Goal: Task Accomplishment & Management: Manage account settings

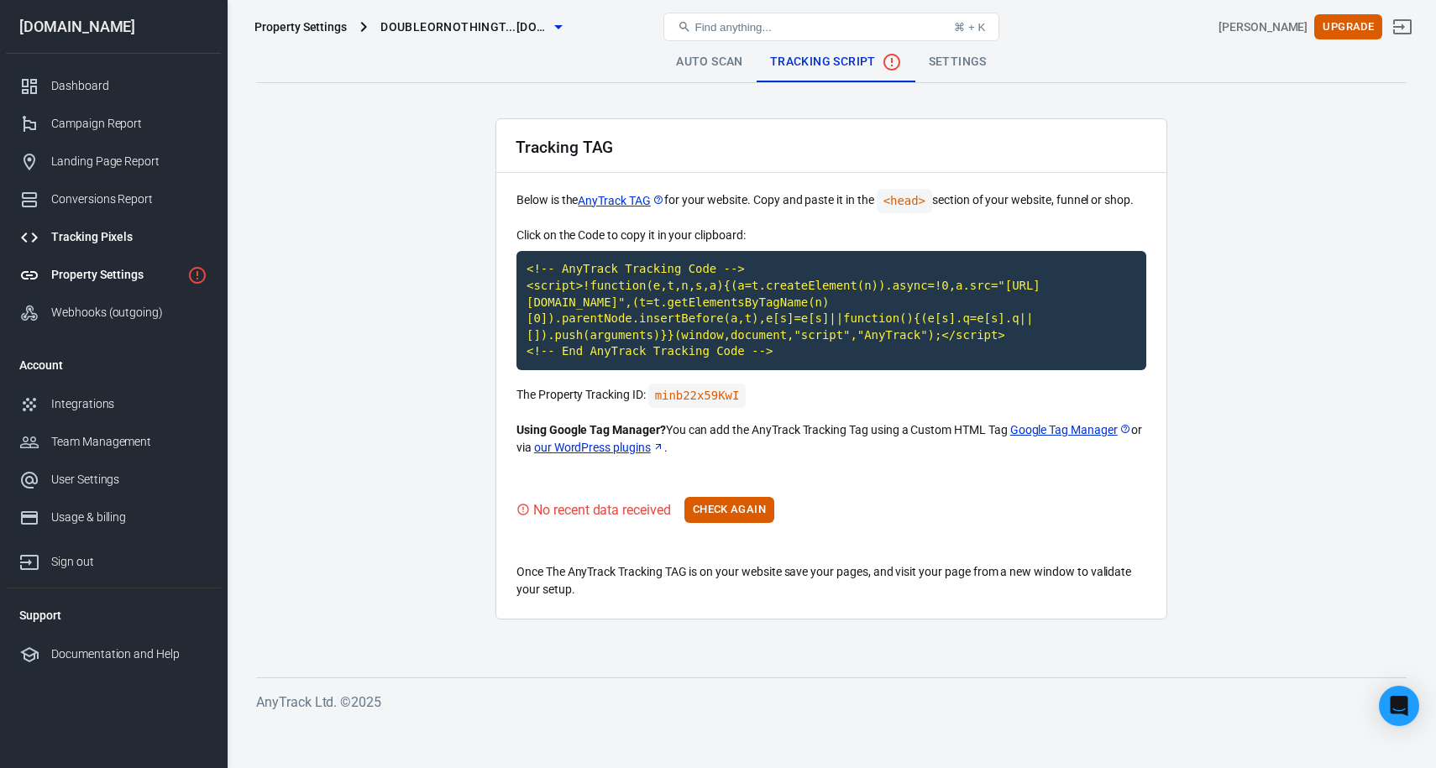
click at [97, 235] on div "Tracking Pixels" at bounding box center [129, 237] width 156 height 18
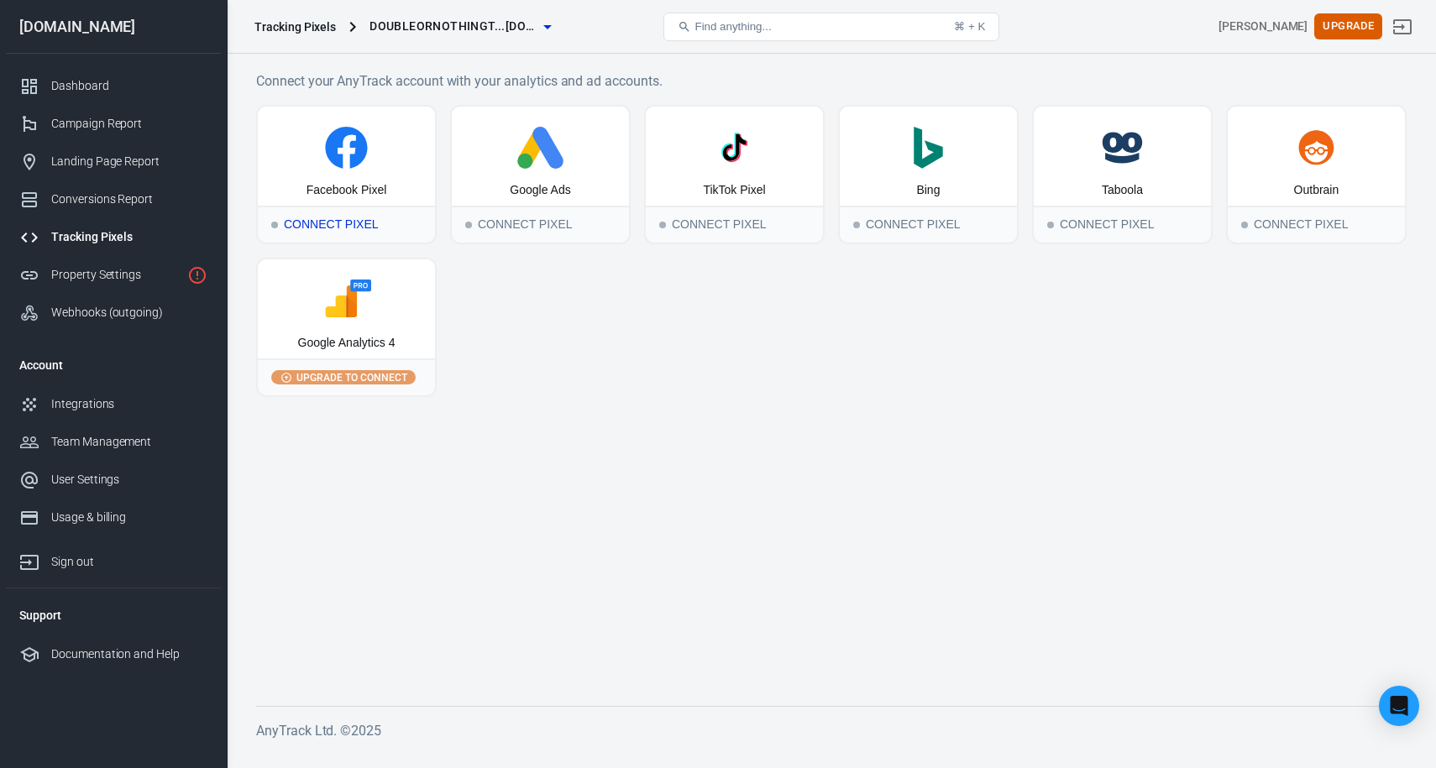
click at [361, 171] on div "Facebook Pixel" at bounding box center [346, 156] width 177 height 99
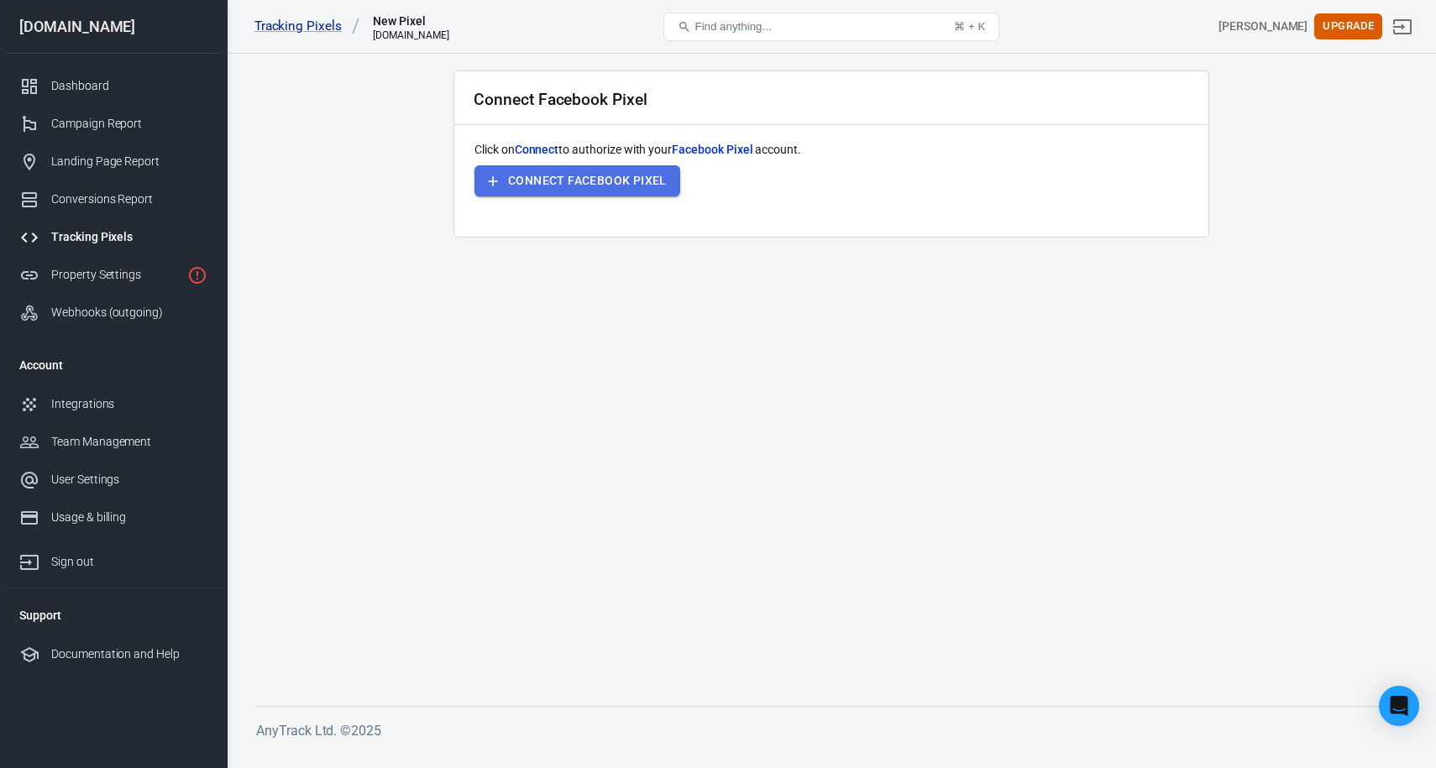
click at [650, 176] on button "Connect Facebook Pixel" at bounding box center [577, 180] width 206 height 31
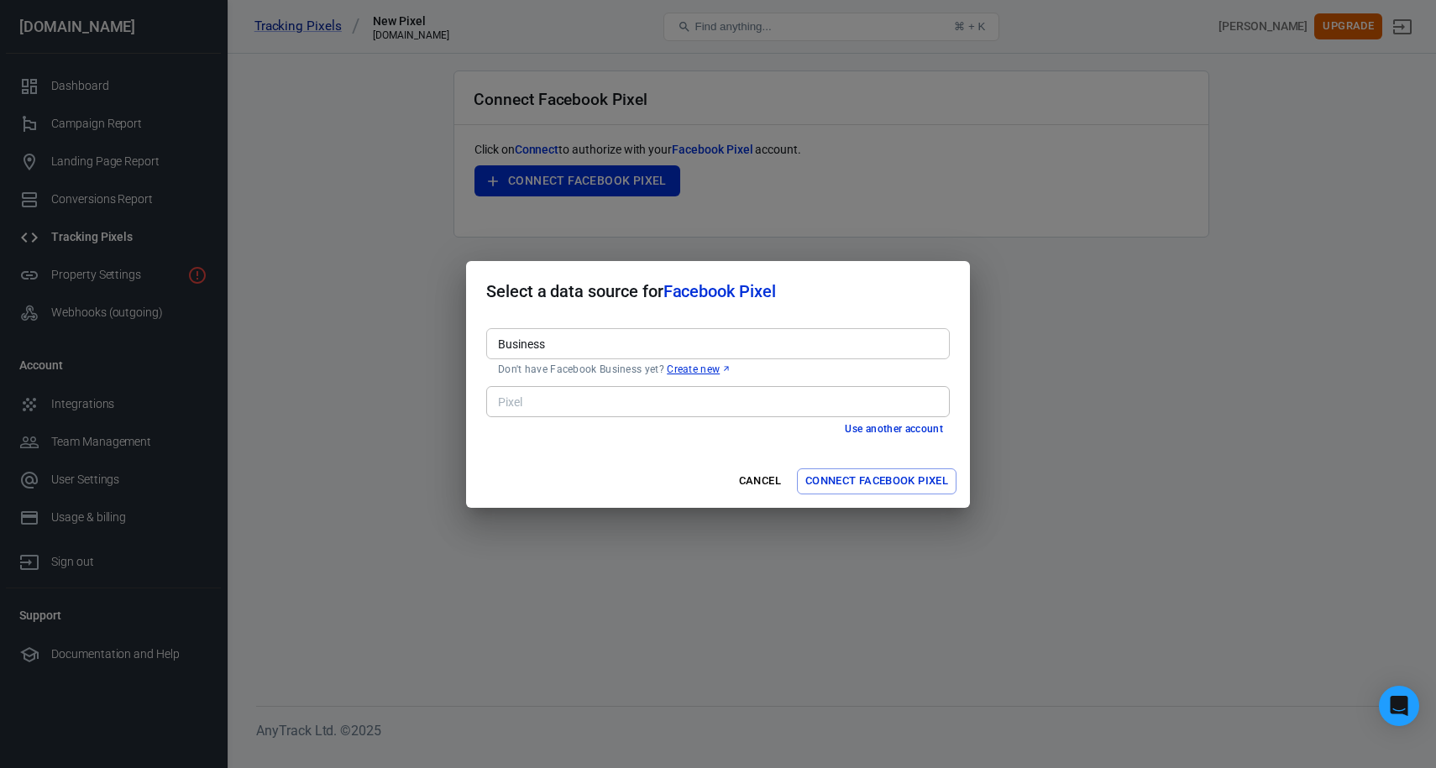
click at [551, 338] on input "Business" at bounding box center [716, 343] width 451 height 21
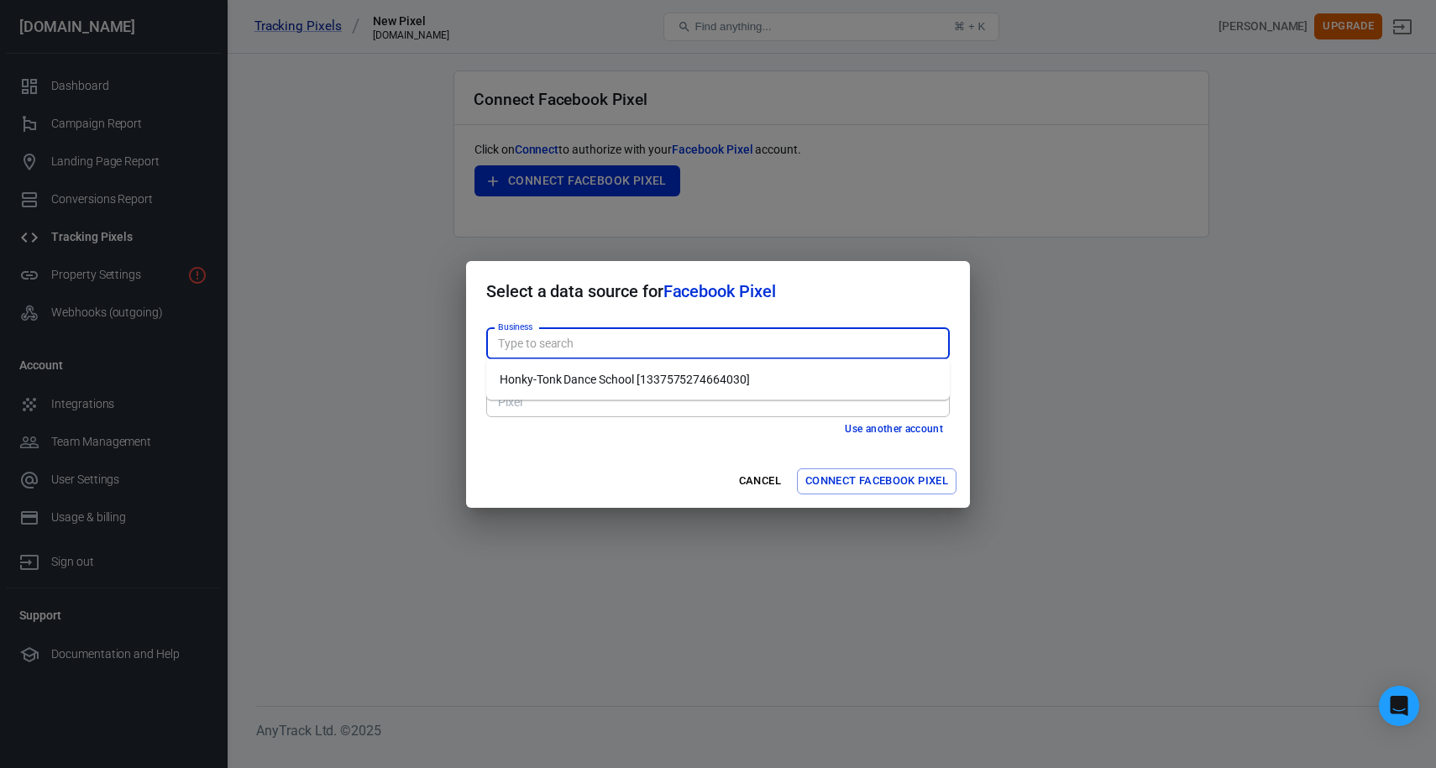
click at [582, 380] on li "Honky-Tonk Dance School [1337575274664030]" at bounding box center [718, 380] width 464 height 28
type input "Honky-Tonk Dance School [1337575274664030]"
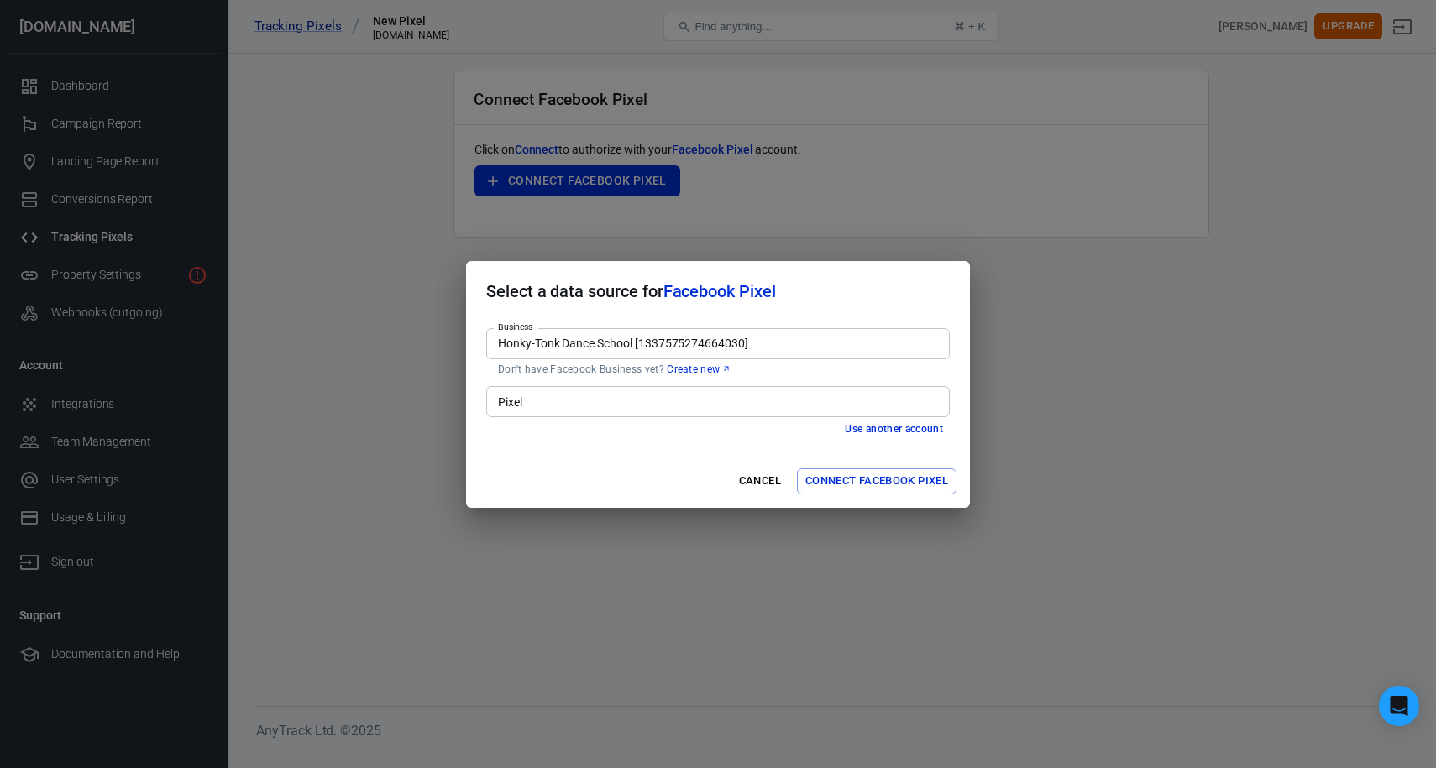
click at [542, 397] on input "Pixel" at bounding box center [716, 401] width 451 height 21
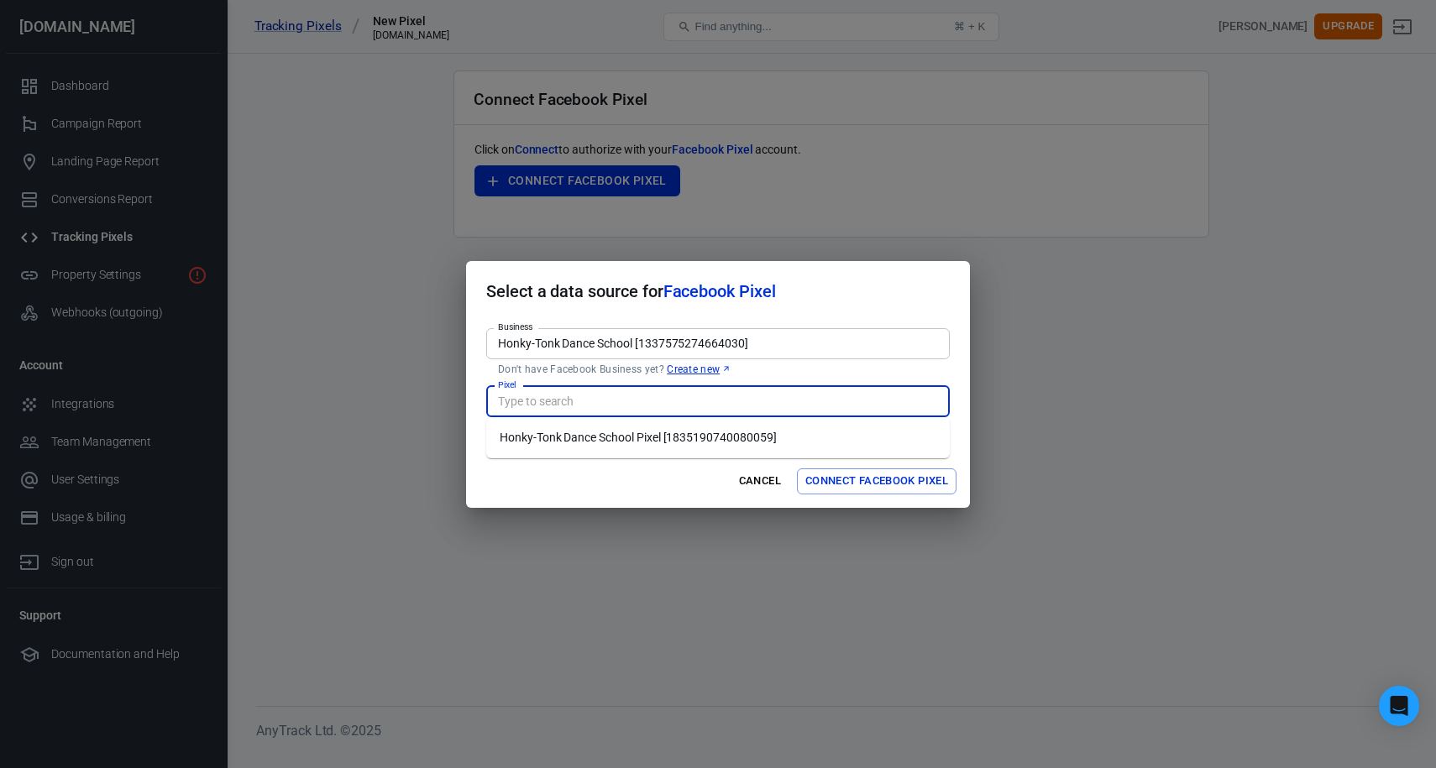
paste input "[URL][DOMAIN_NAME]"
type input "[URL][DOMAIN_NAME]"
click at [589, 405] on input "[URL][DOMAIN_NAME]" at bounding box center [716, 401] width 451 height 21
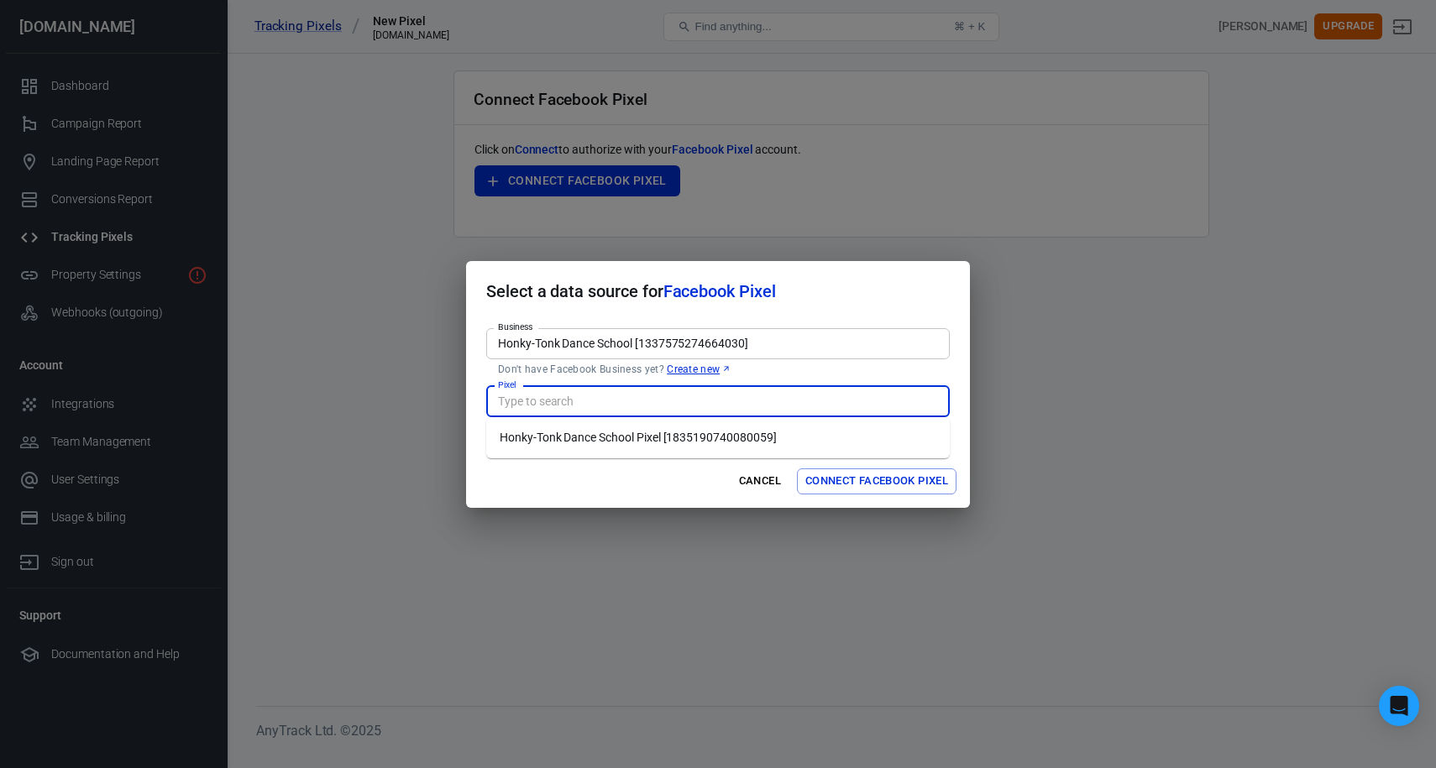
click at [657, 443] on li "Honky-Tonk Dance School Pixel [1835190740080059]" at bounding box center [718, 438] width 464 height 28
type input "Honky-Tonk Dance School Pixel [1835190740080059]"
click at [836, 479] on button "Connect Facebook Pixel" at bounding box center [877, 482] width 160 height 26
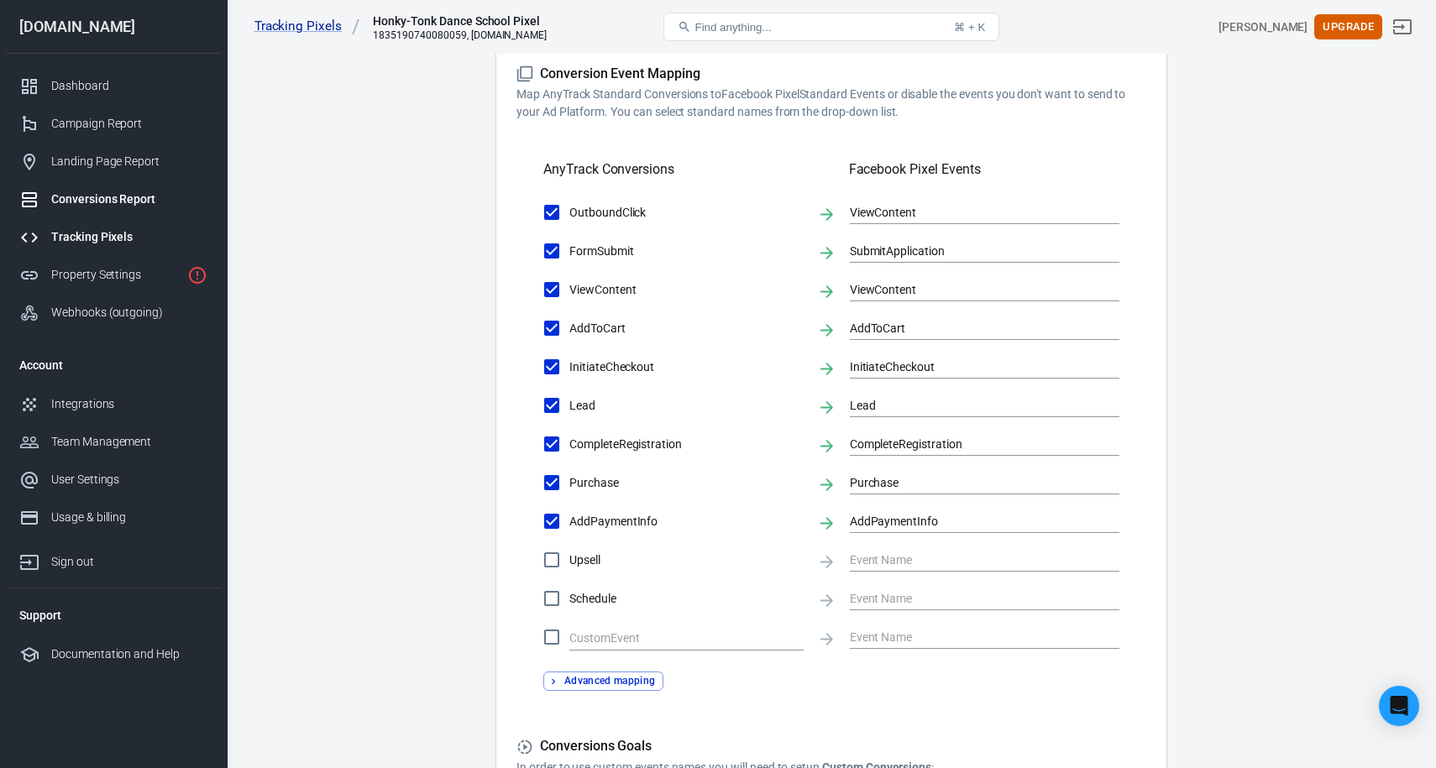
scroll to position [497, 0]
click at [553, 560] on input "Upsell" at bounding box center [551, 558] width 35 height 35
checkbox input "true"
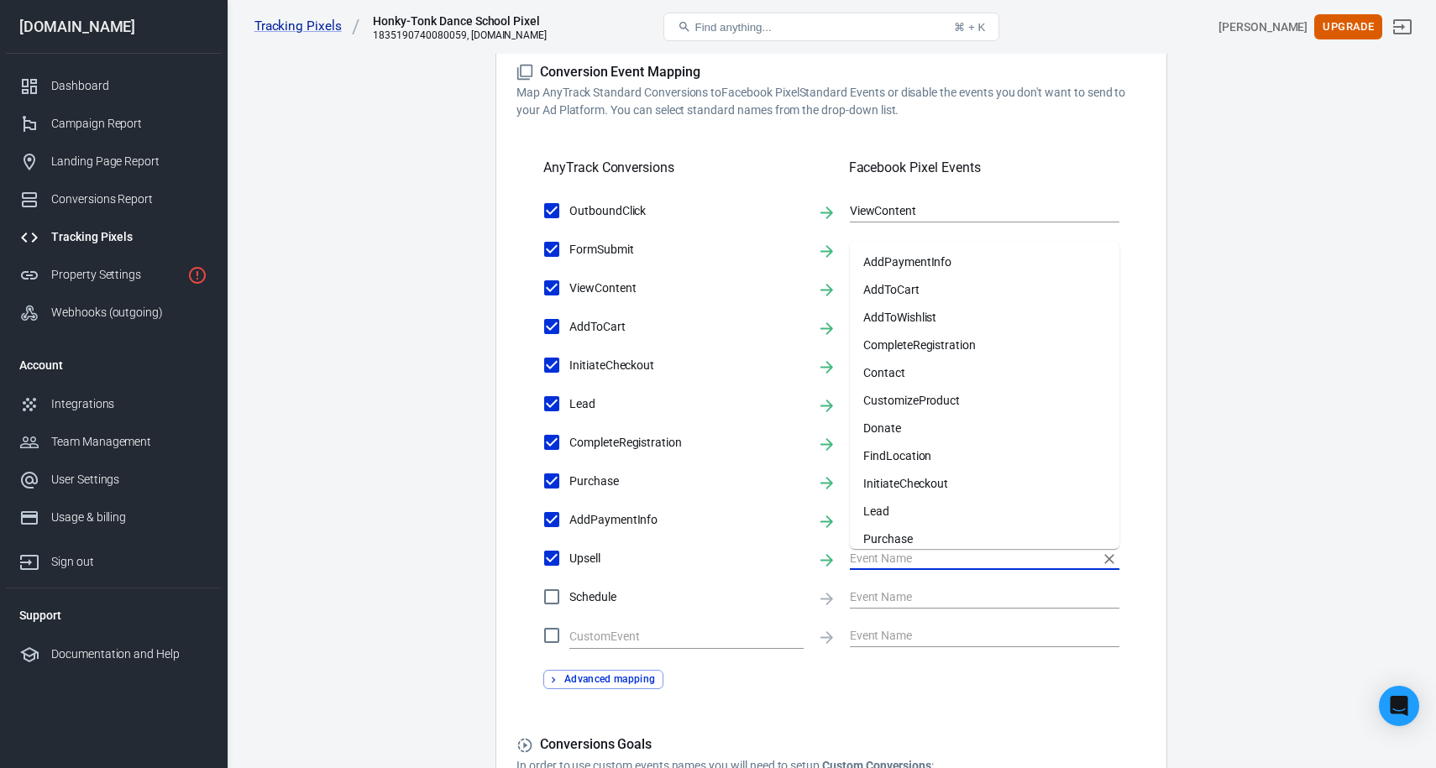
click at [892, 563] on input "text" at bounding box center [972, 557] width 244 height 21
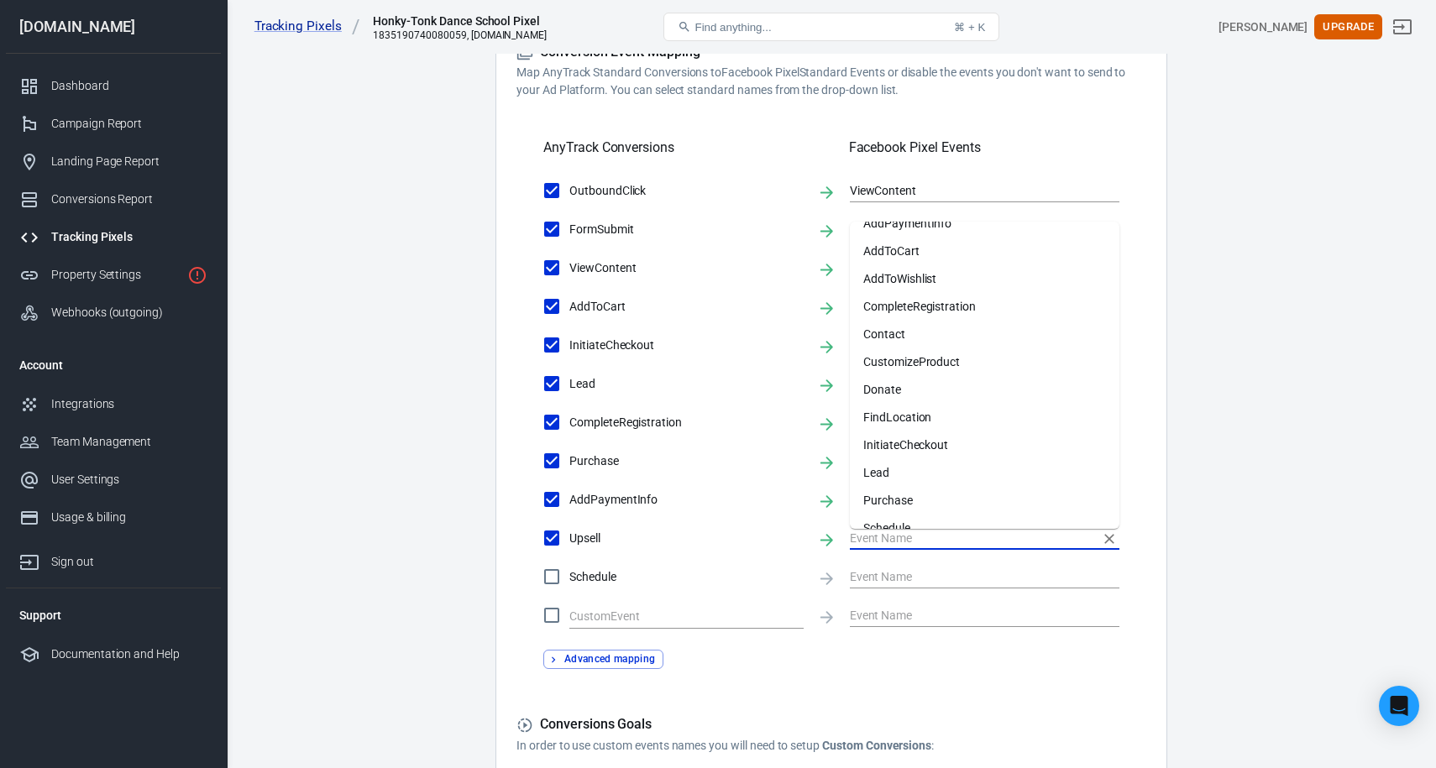
scroll to position [0, 0]
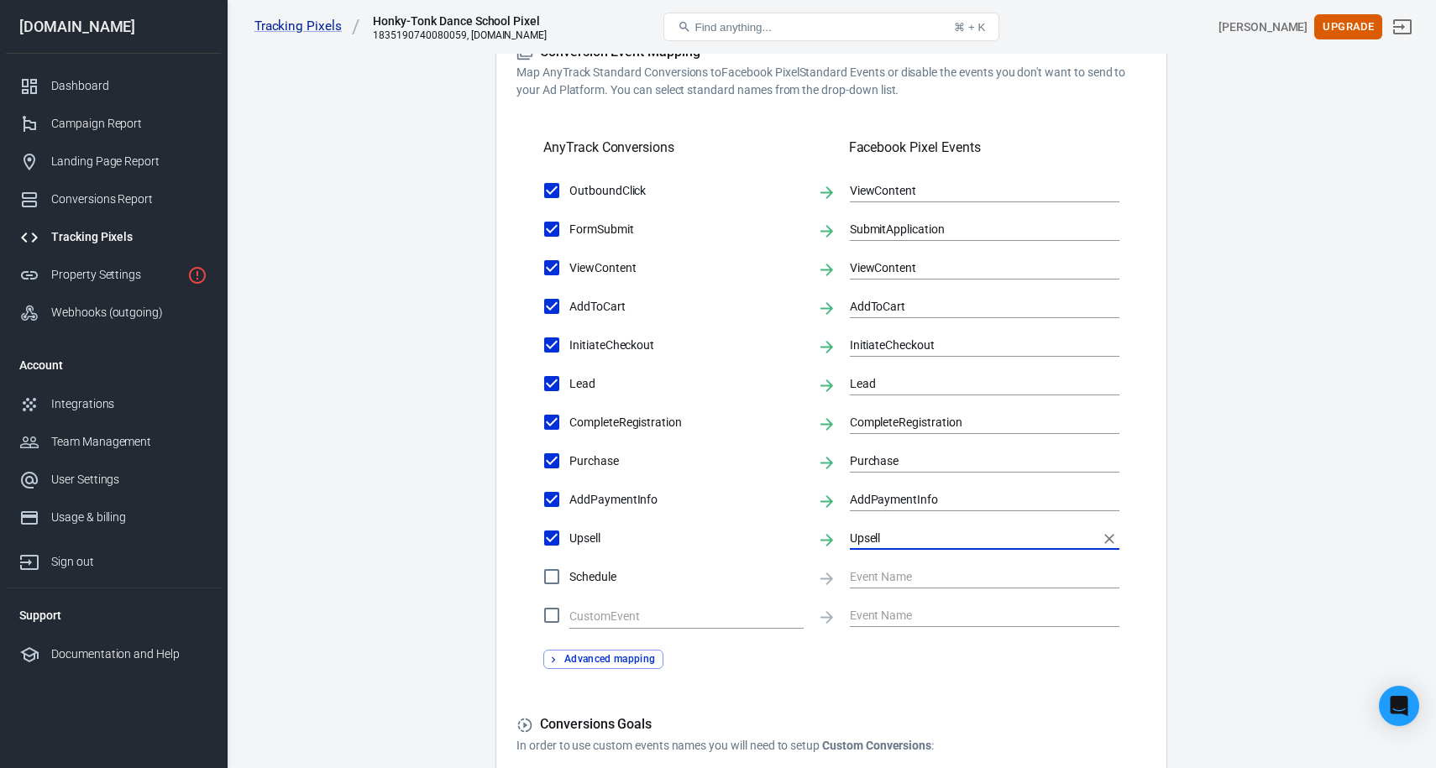
type input "Upsell"
click at [1309, 511] on main "Conversions Ads Integration Settings Conversions Settings Account Connection Co…" at bounding box center [831, 209] width 1150 height 1368
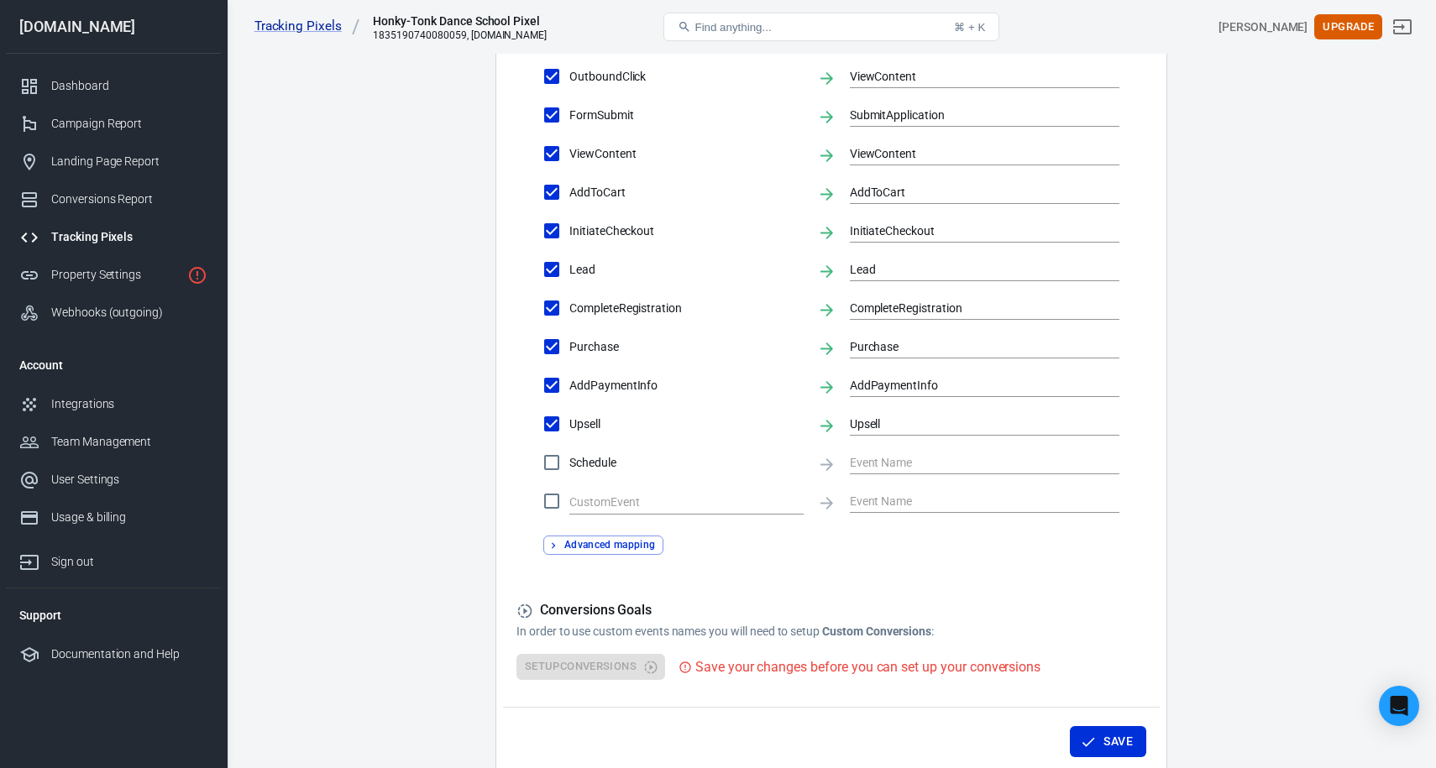
scroll to position [689, 0]
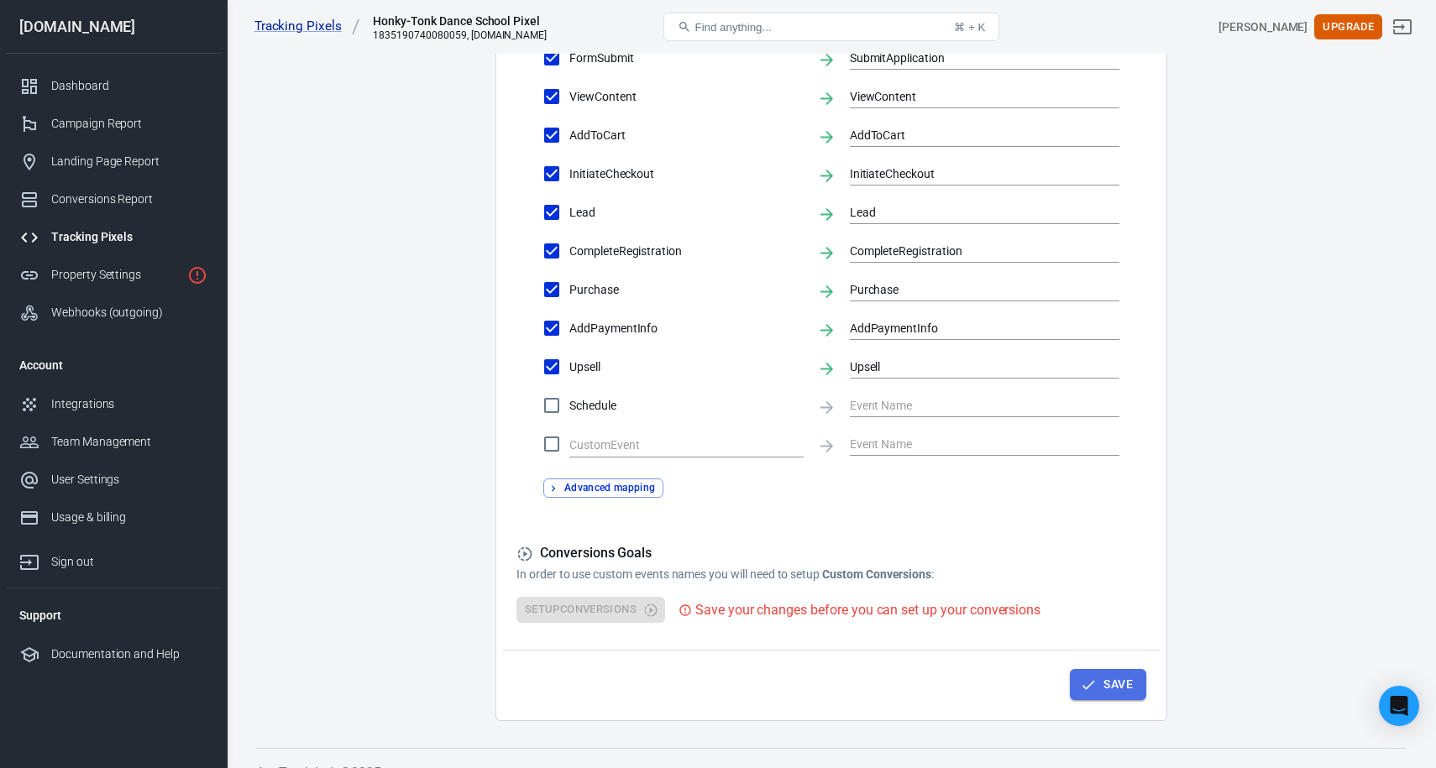
click at [1118, 689] on button "Save" at bounding box center [1108, 684] width 76 height 31
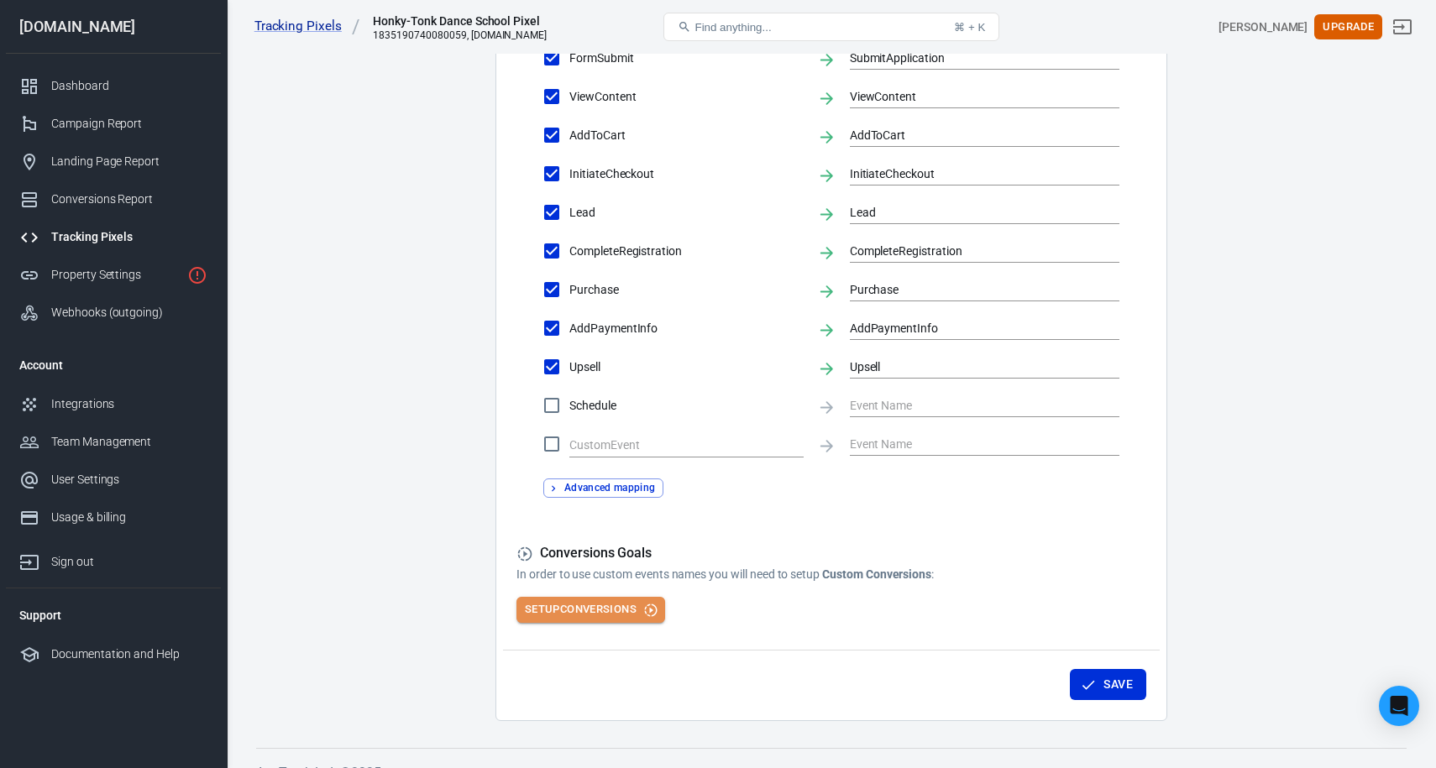
click at [584, 610] on button "Setup Conversions" at bounding box center [590, 610] width 149 height 26
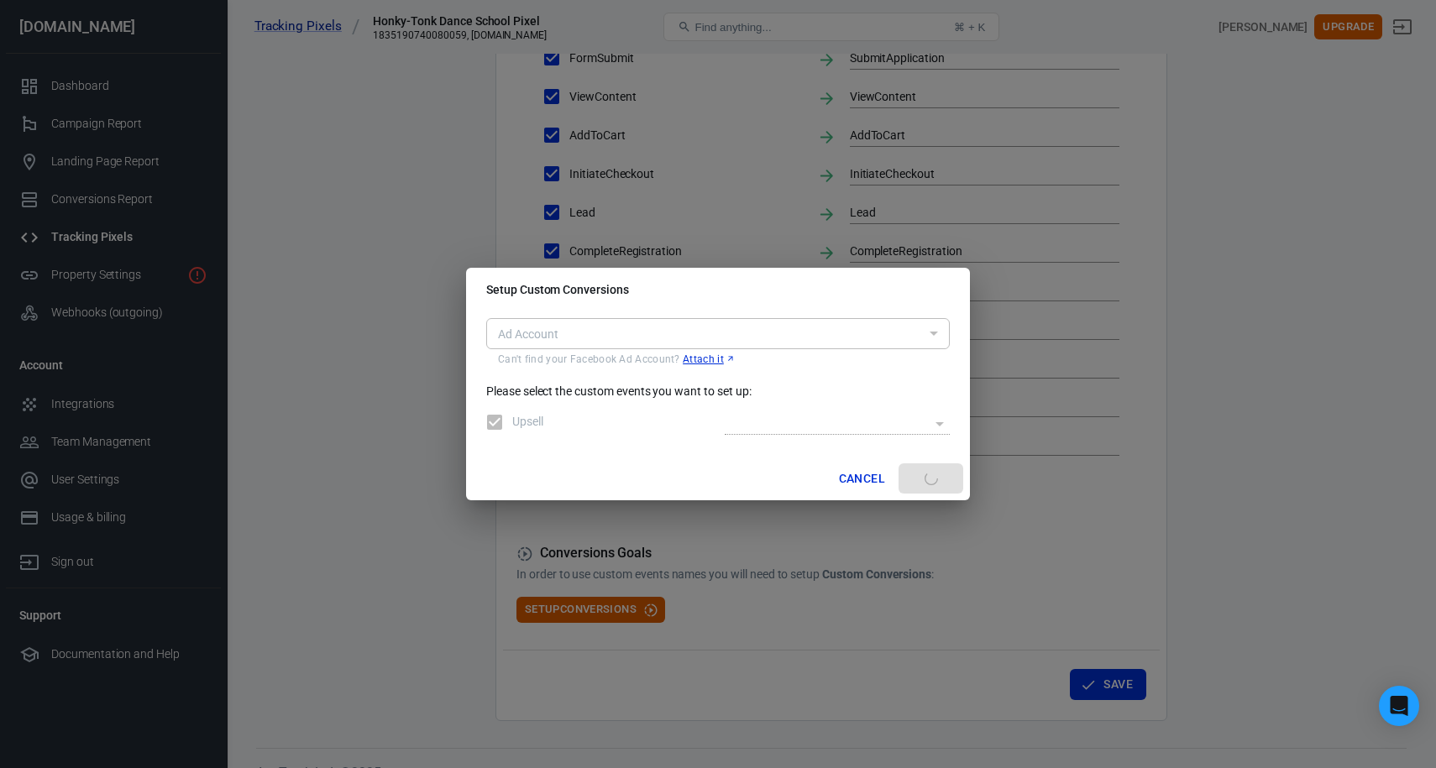
type input "act_10154233291390953"
click at [930, 426] on body "Tracking Pixels Honky-Tonk Dance School Pixel 1835190740080059, [DOMAIN_NAME] F…" at bounding box center [718, 79] width 1436 height 1428
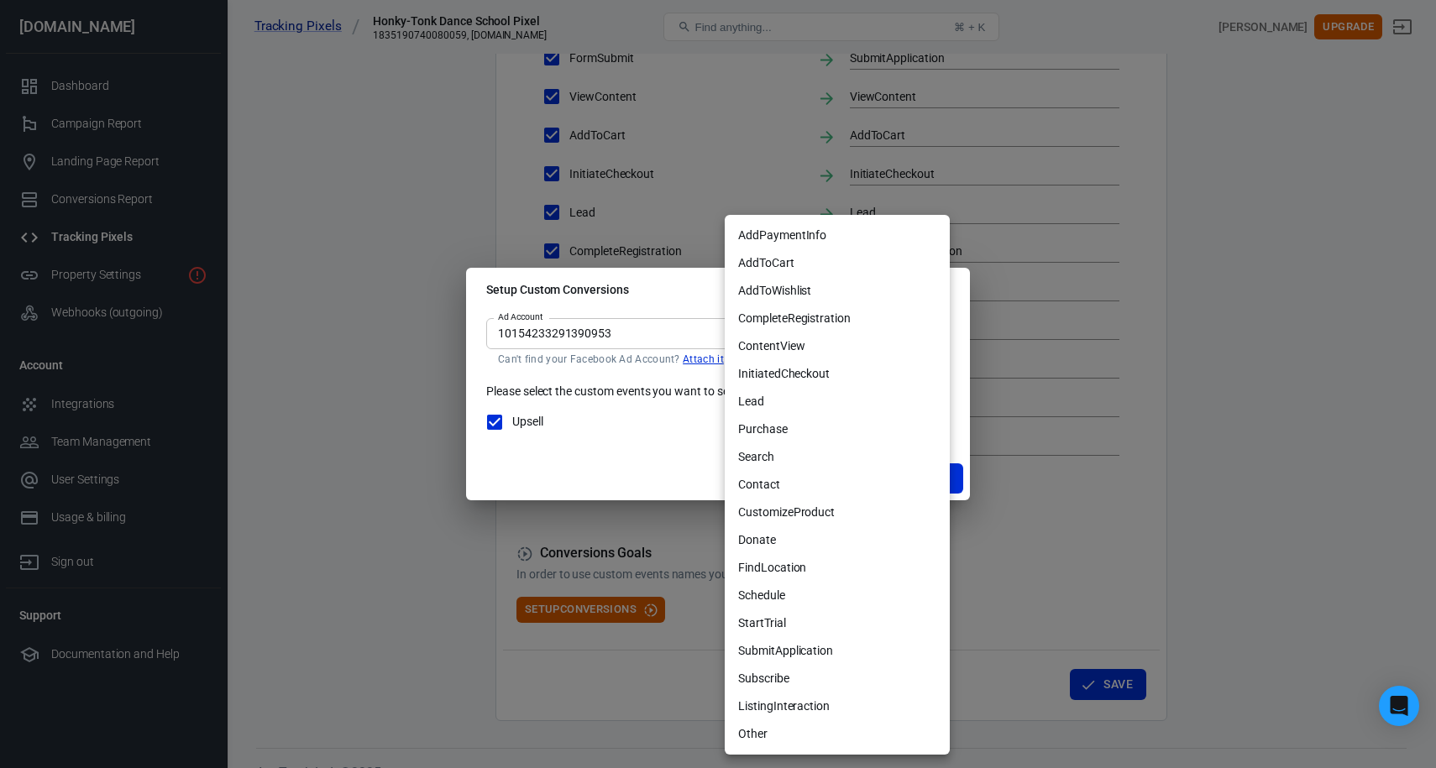
click at [595, 453] on div at bounding box center [718, 384] width 1436 height 768
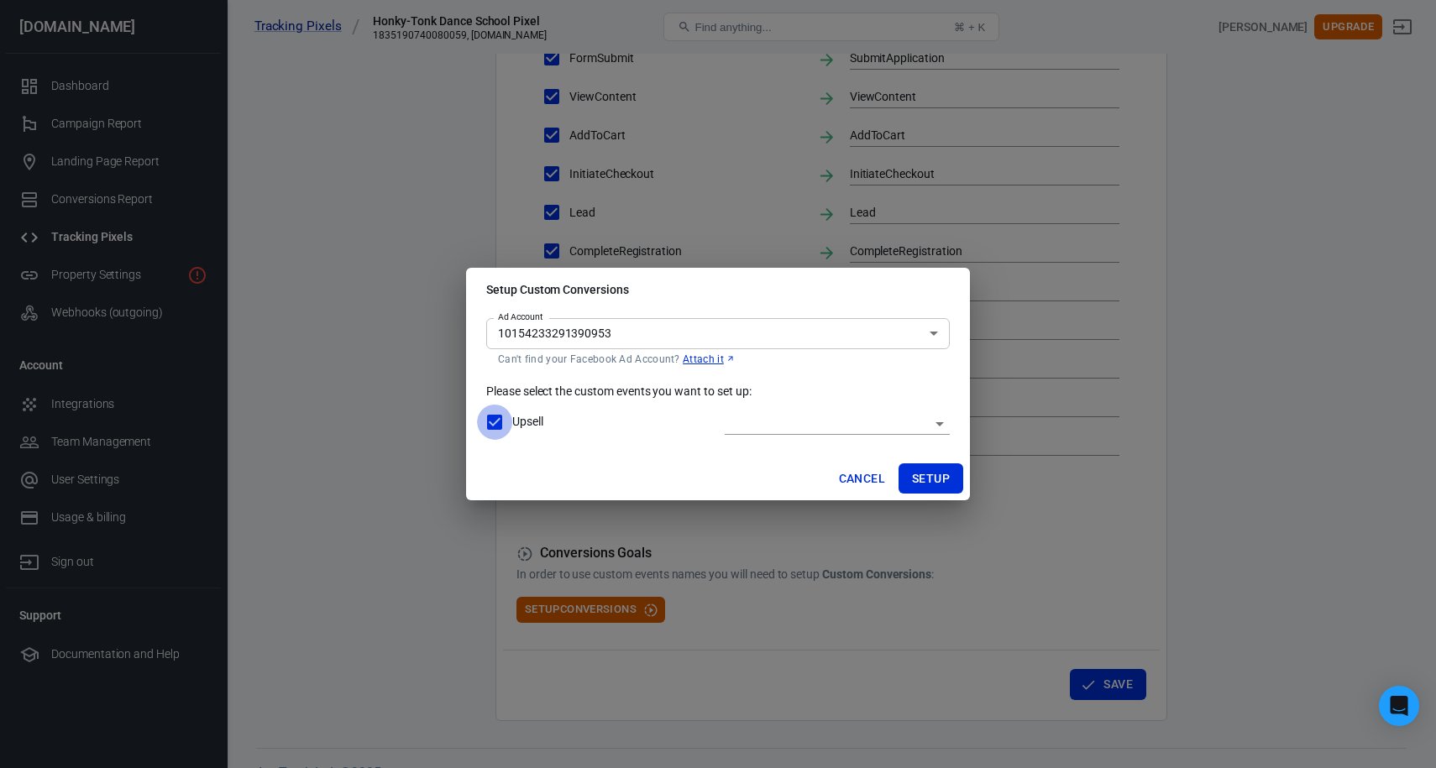
click at [493, 419] on input "Upsell" at bounding box center [494, 422] width 35 height 35
checkbox input "false"
click at [860, 475] on button "Cancel" at bounding box center [862, 479] width 60 height 31
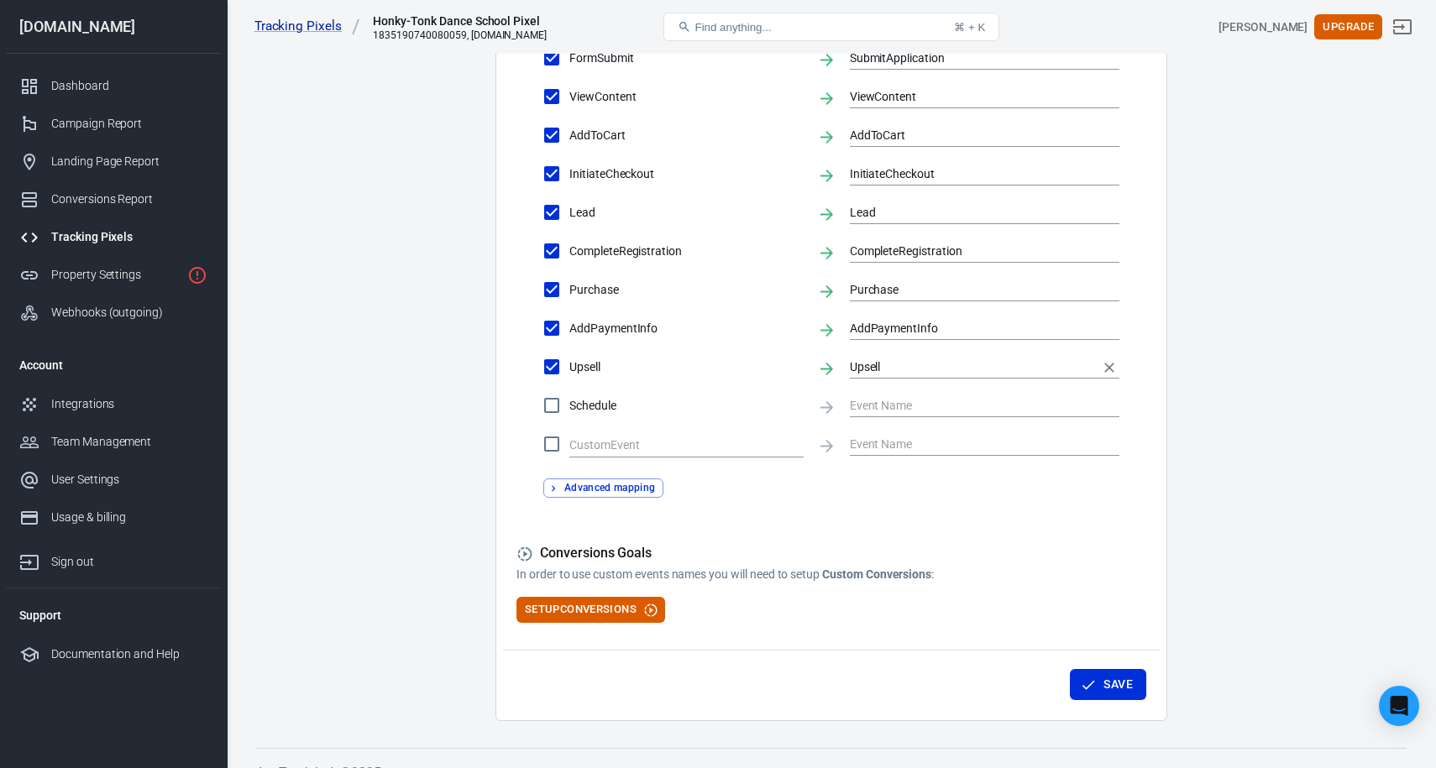
click at [867, 366] on input "Upsell" at bounding box center [972, 366] width 244 height 21
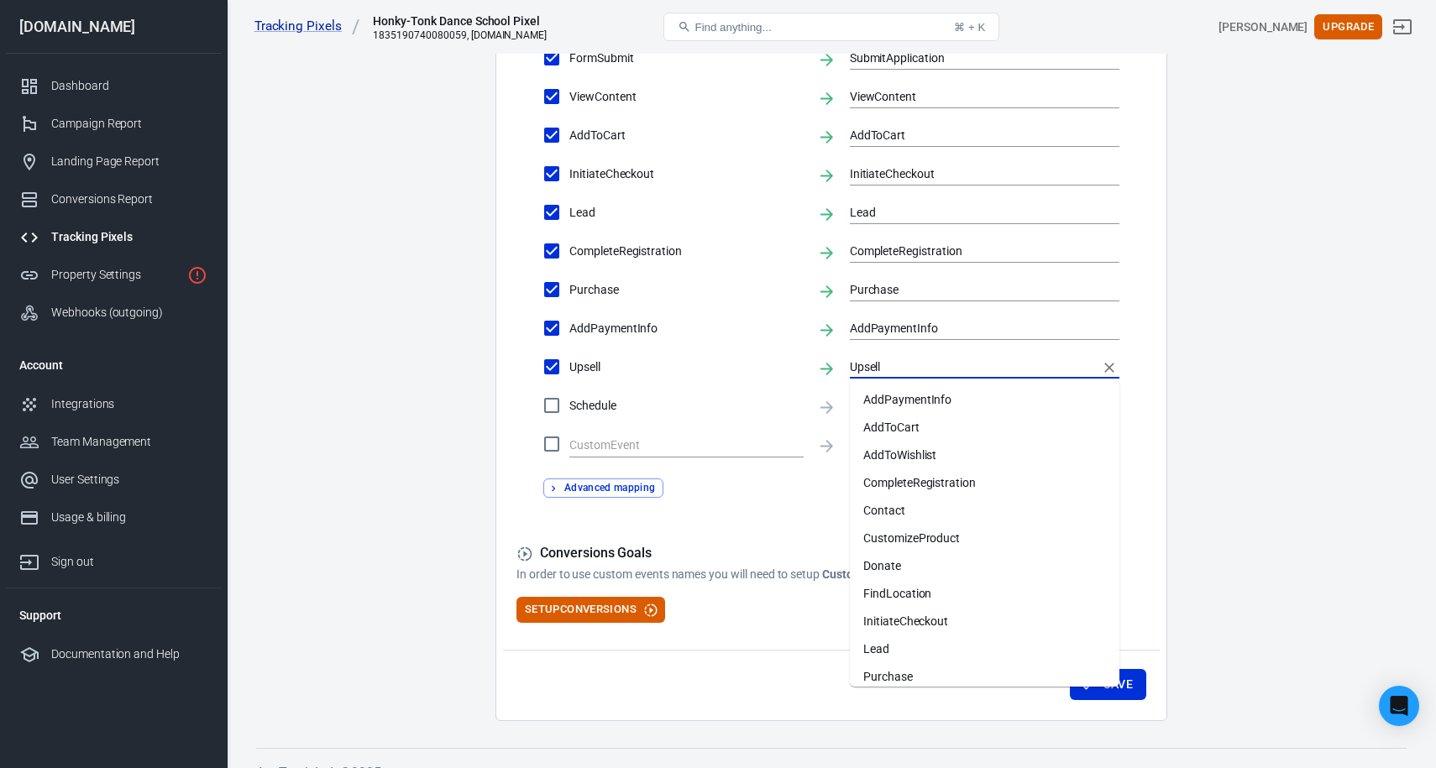
click at [867, 366] on input "Upsell" at bounding box center [972, 366] width 244 height 21
checkbox input "false"
click at [1171, 393] on main "Conversions Ads Integration Settings Conversions Settings Account Connection Co…" at bounding box center [831, 37] width 1150 height 1368
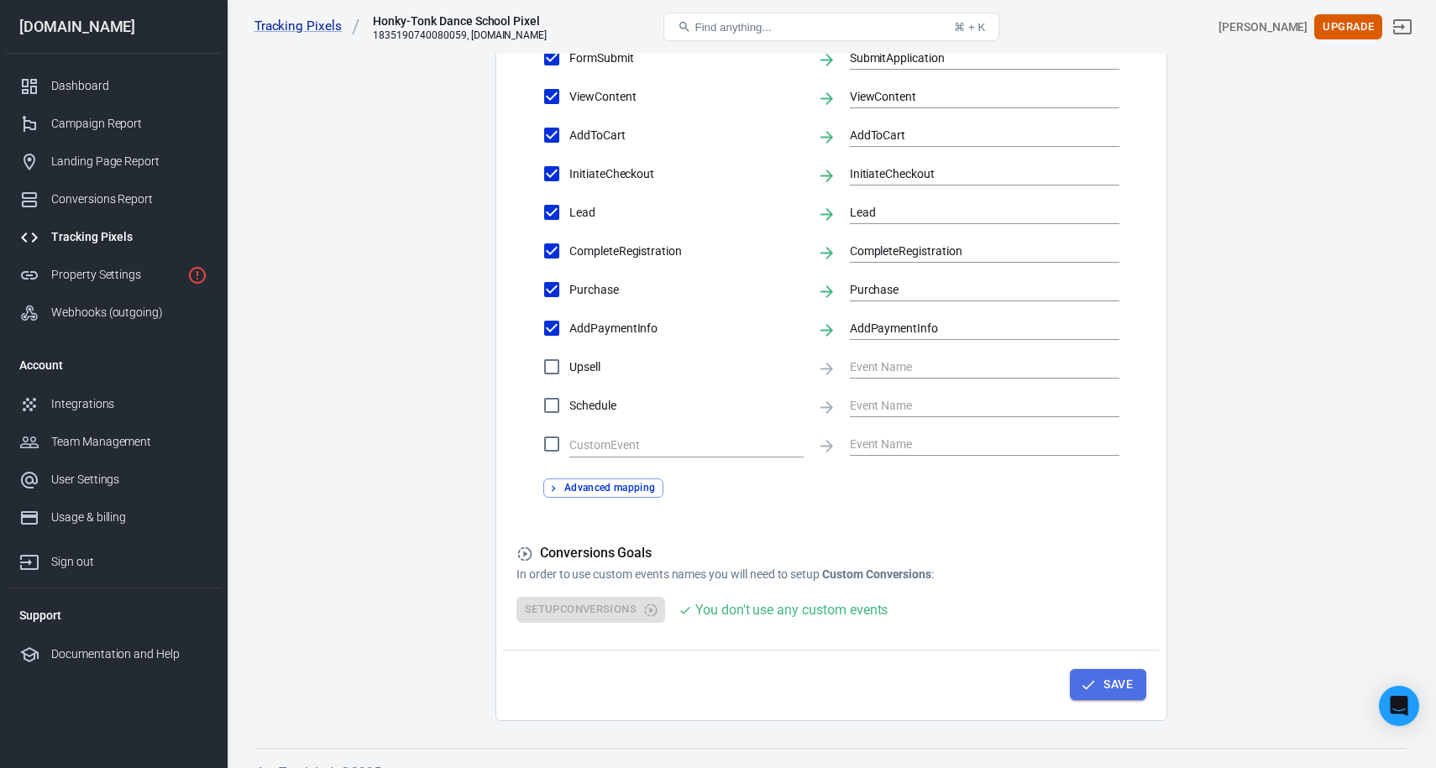
click at [1111, 676] on button "Save" at bounding box center [1108, 684] width 76 height 31
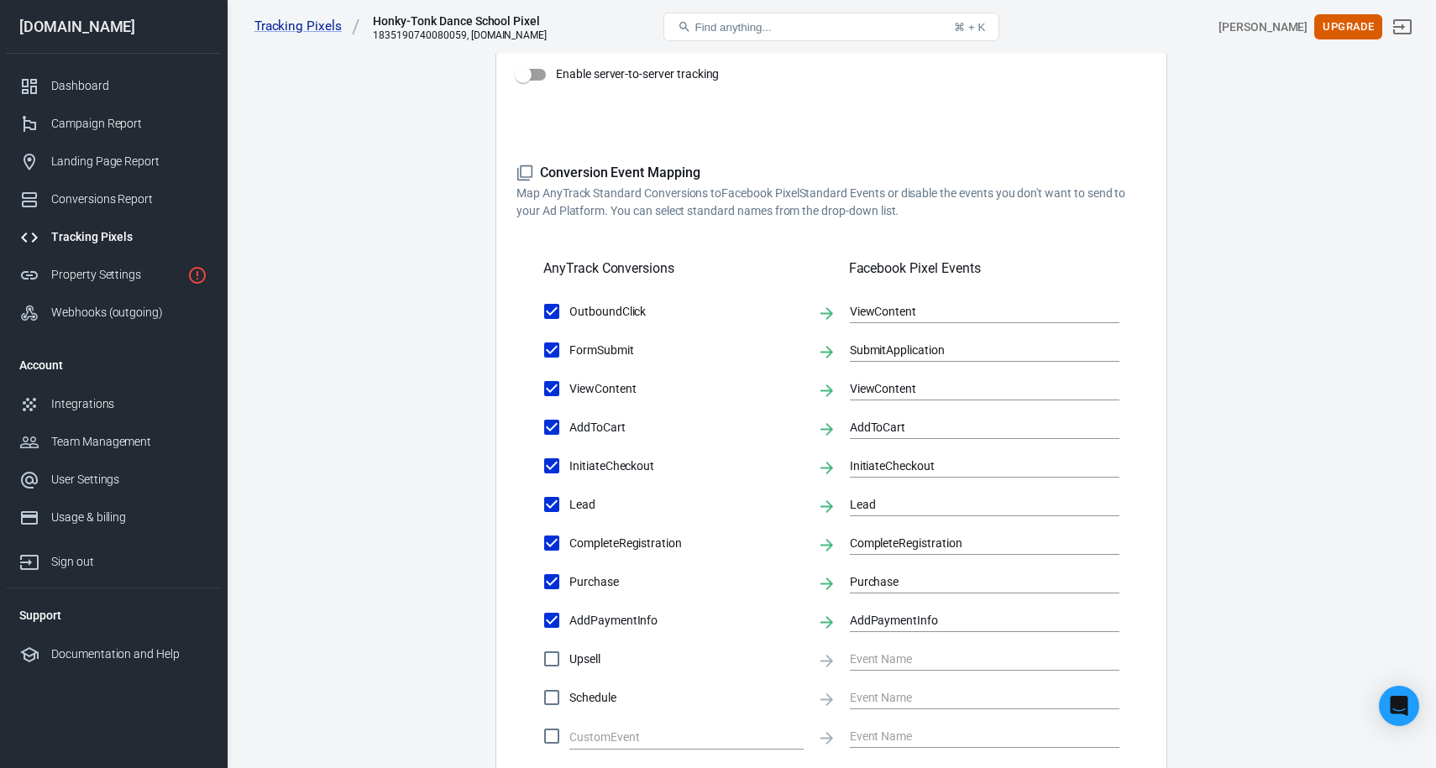
scroll to position [0, 0]
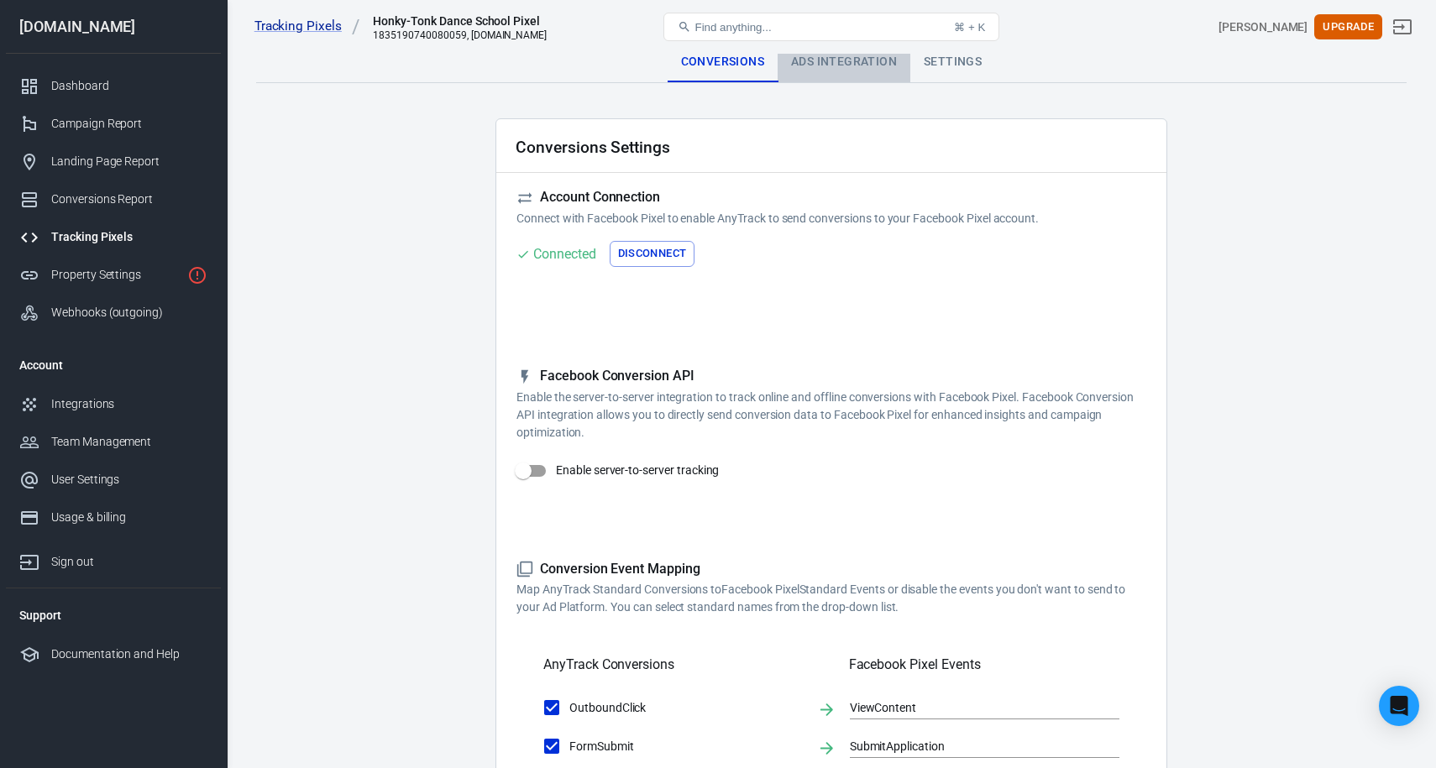
click at [852, 63] on div "Ads Integration" at bounding box center [844, 62] width 133 height 40
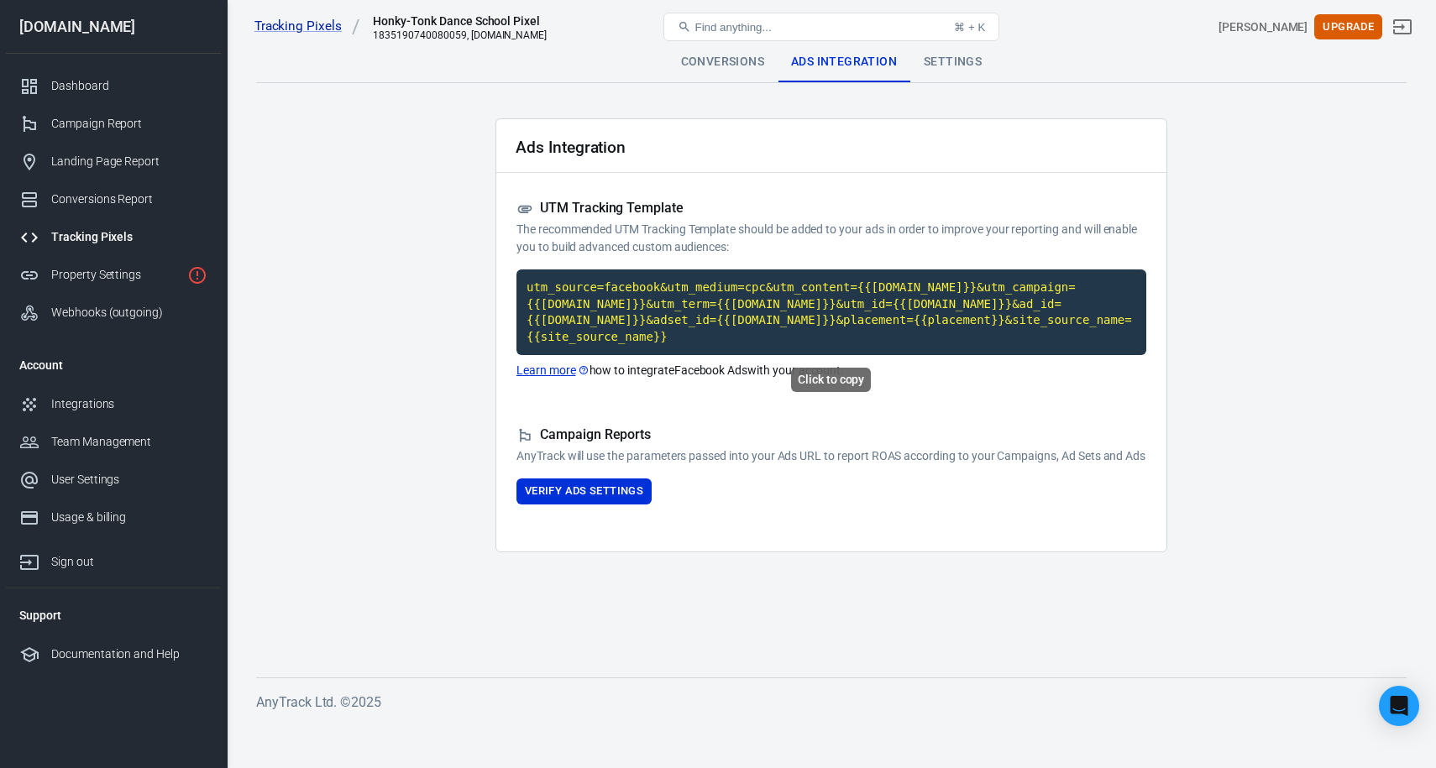
click at [775, 333] on code "utm_source=facebook&utm_medium=cpc&utm_content={{[DOMAIN_NAME]}}&utm_campaign={…" at bounding box center [831, 313] width 630 height 86
click at [113, 227] on link "Tracking Pixels" at bounding box center [113, 237] width 215 height 38
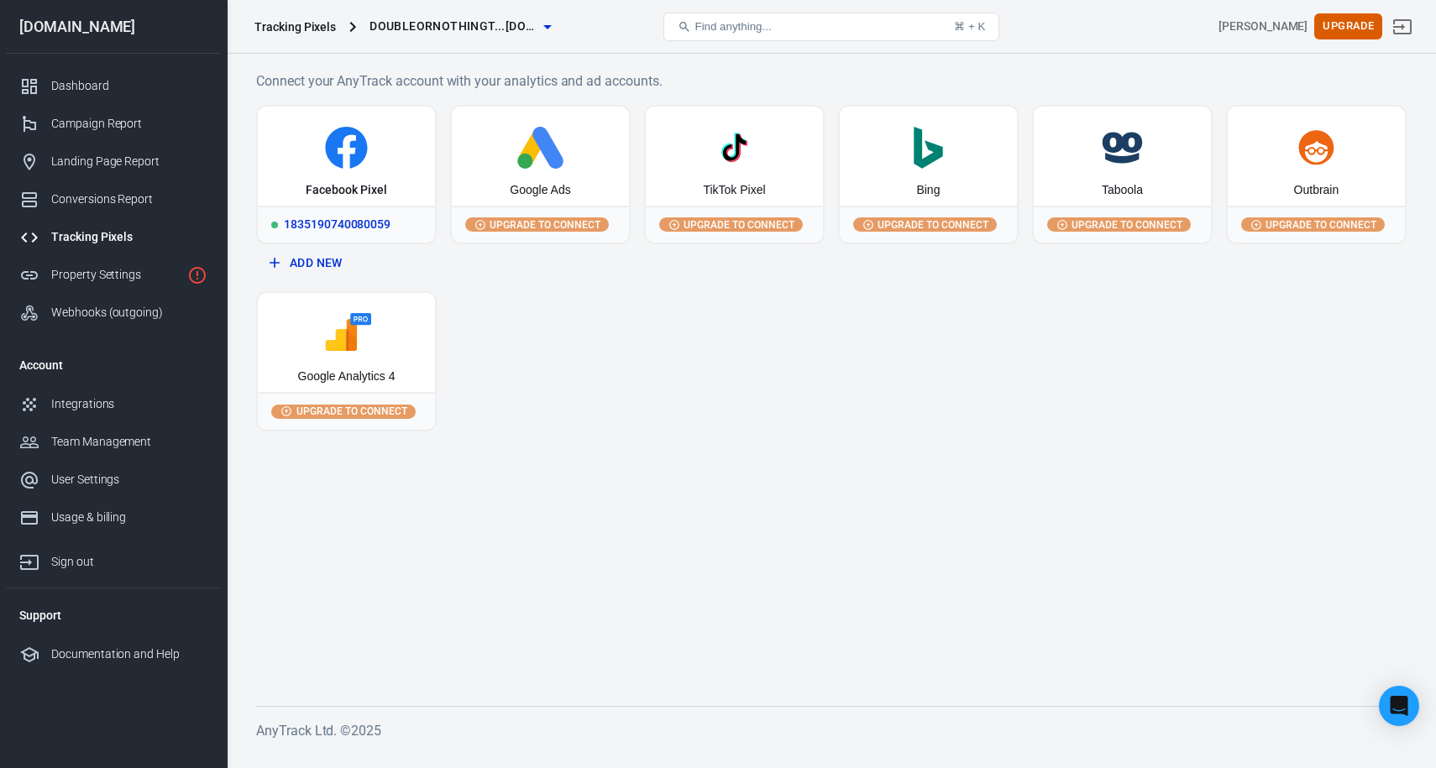
click at [369, 157] on icon at bounding box center [347, 148] width 164 height 42
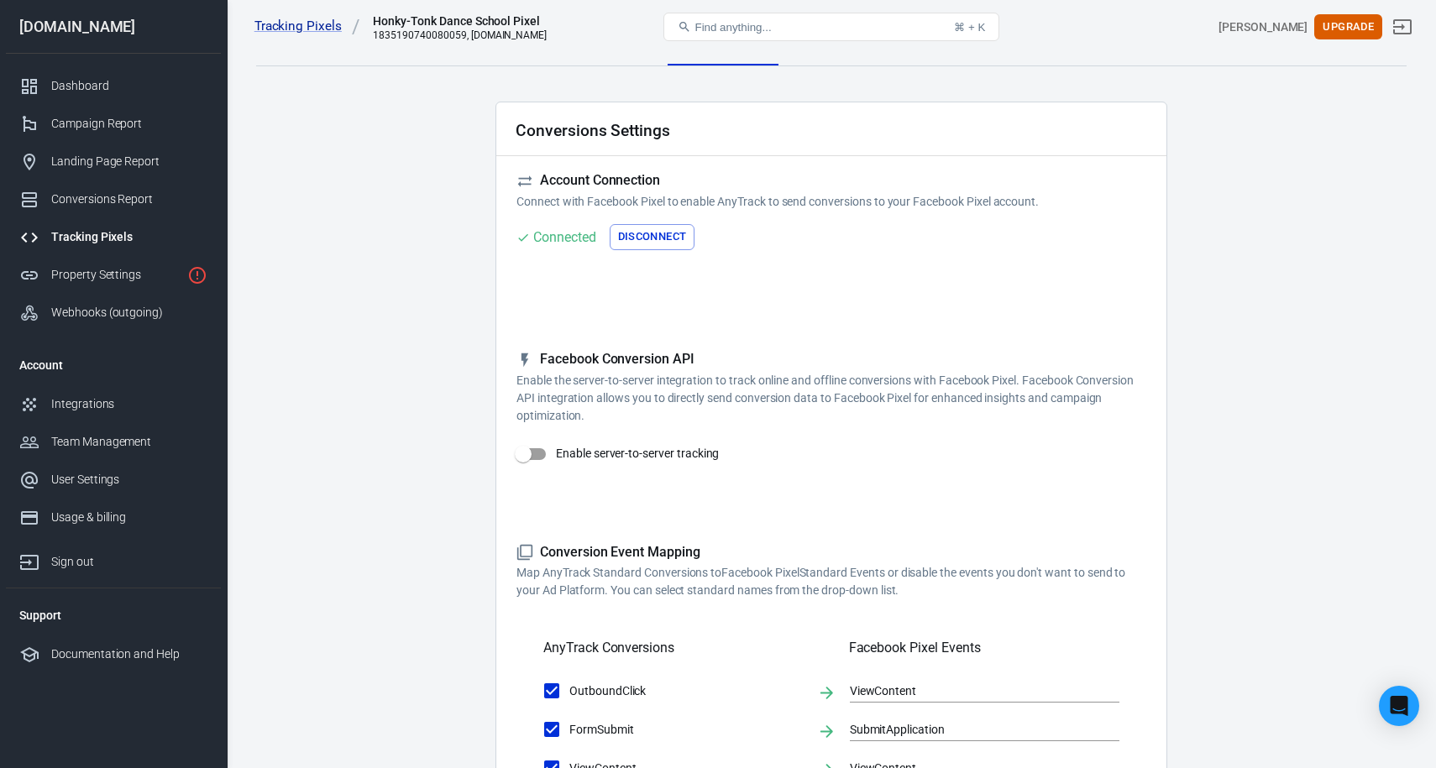
scroll to position [16, 0]
click at [525, 452] on input "Enable server-to-server tracking" at bounding box center [523, 455] width 96 height 32
checkbox input "false"
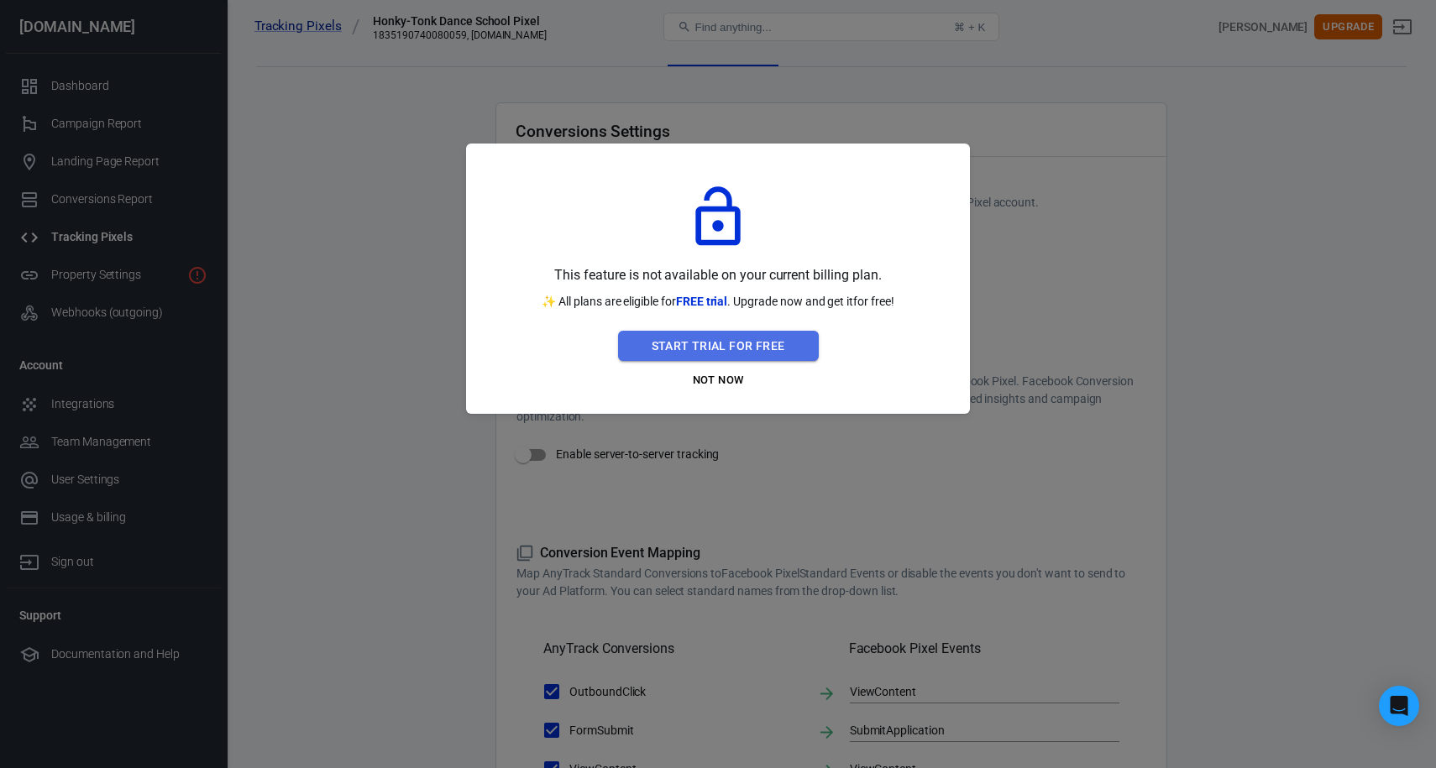
click at [762, 347] on button "Start Trial For Free" at bounding box center [718, 346] width 201 height 31
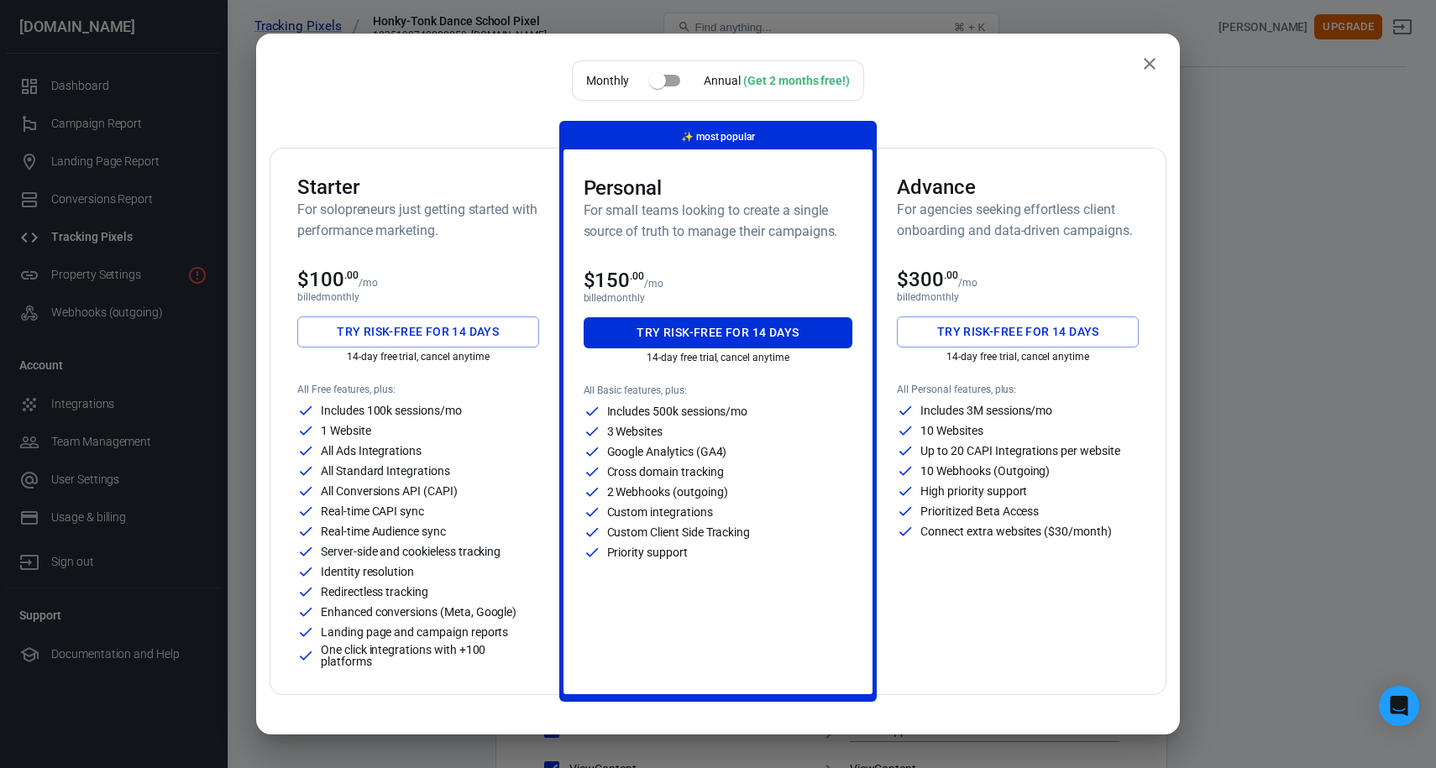
click at [663, 76] on input "checkbox" at bounding box center [658, 81] width 96 height 32
checkbox input "true"
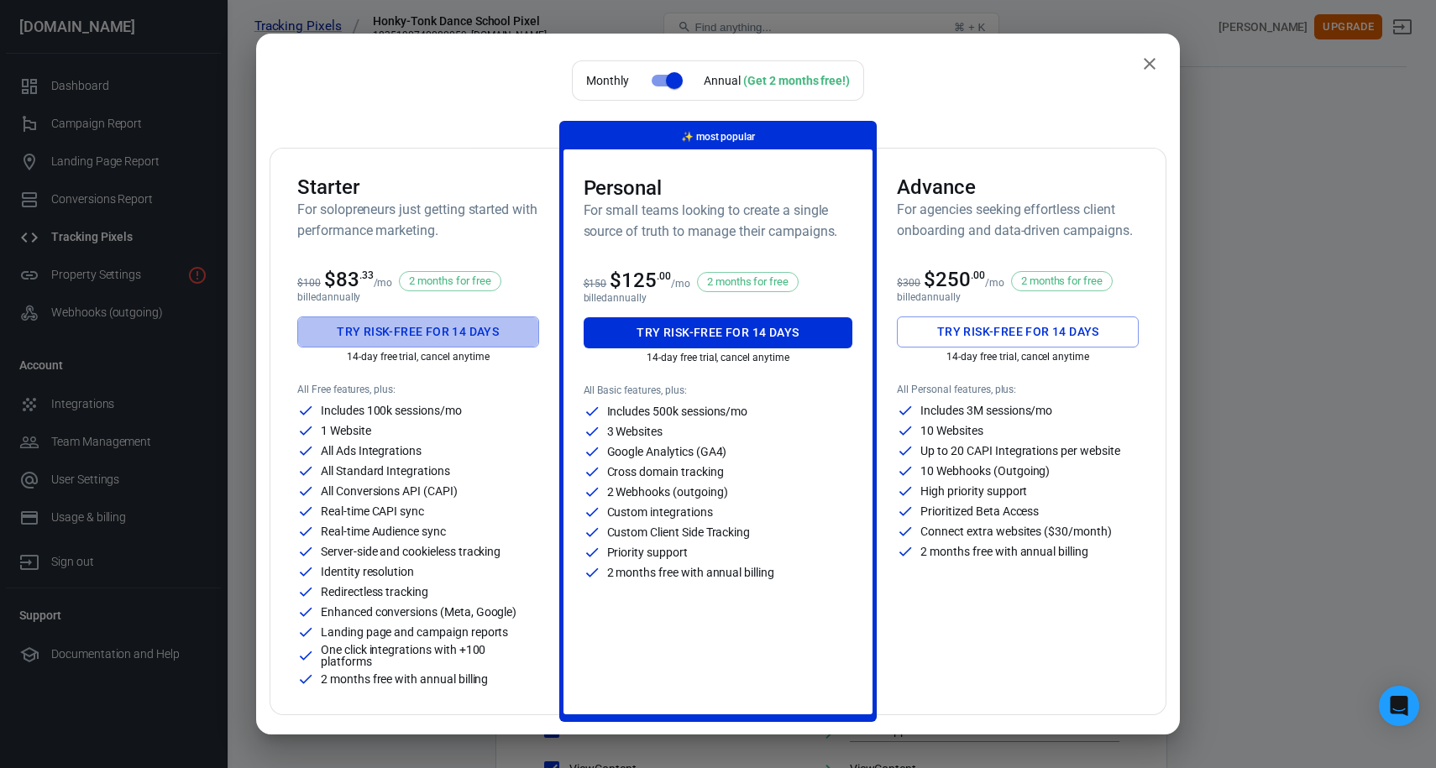
click at [464, 333] on button "Try risk-free for 14 days" at bounding box center [418, 332] width 242 height 31
